Goal: Navigation & Orientation: Find specific page/section

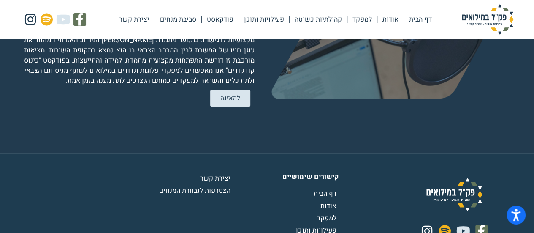
scroll to position [1702, 0]
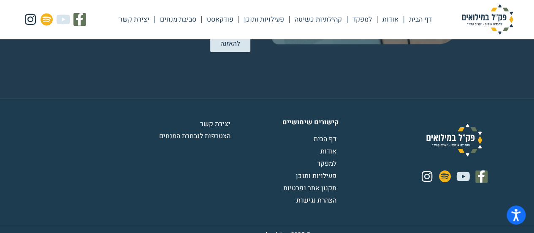
click at [275, 16] on link "פעילויות ותוכן" at bounding box center [264, 19] width 50 height 19
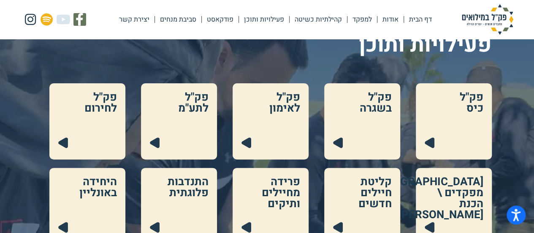
scroll to position [86, 0]
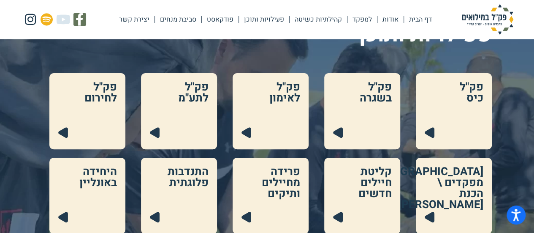
click at [374, 83] on link at bounding box center [362, 111] width 76 height 76
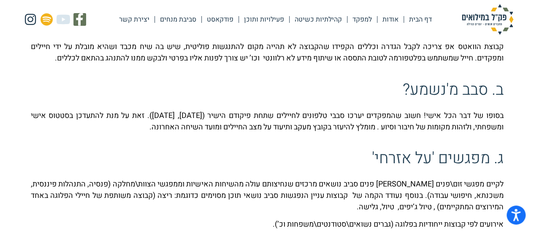
scroll to position [532, 0]
